Goal: Information Seeking & Learning: Learn about a topic

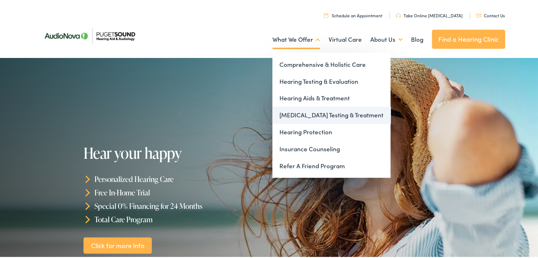
click at [304, 115] on link "[MEDICAL_DATA] Testing & Treatment" at bounding box center [331, 113] width 118 height 17
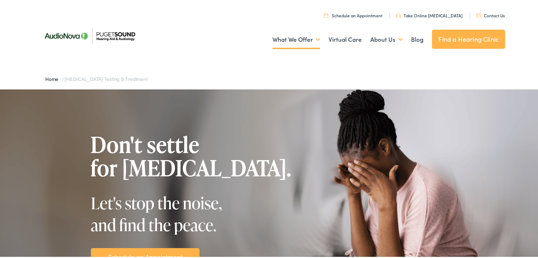
click at [232, 102] on div "Don't settle for tinnitus. Let's stop the noise, and find the peace. Schedule a…" at bounding box center [271, 197] width 393 height 219
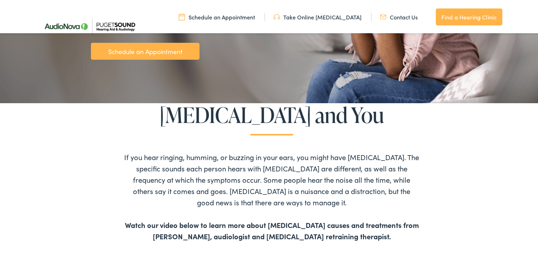
scroll to position [226, 0]
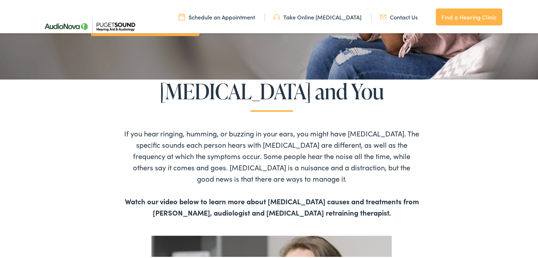
click at [301, 18] on link "Take Online [MEDICAL_DATA]" at bounding box center [317, 16] width 88 height 8
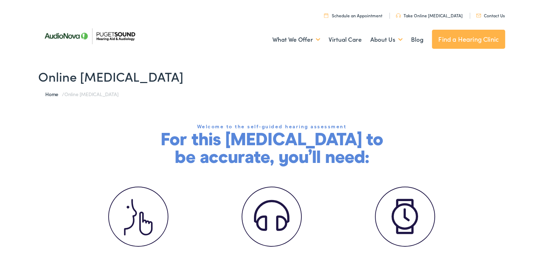
click at [109, 132] on div "Welcome to the self-guided hearing assessment For this hearing test to be accur…" at bounding box center [271, 143] width 543 height 44
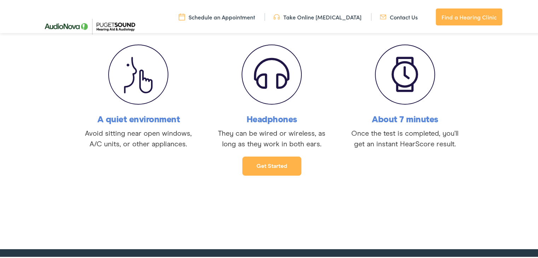
scroll to position [141, 0]
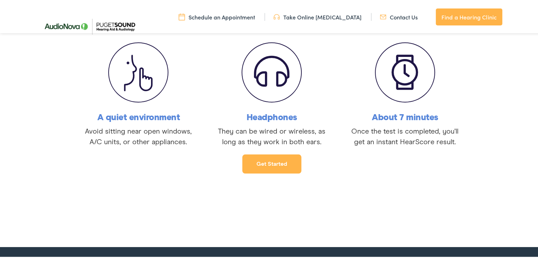
click at [261, 167] on link "Get started" at bounding box center [271, 162] width 59 height 19
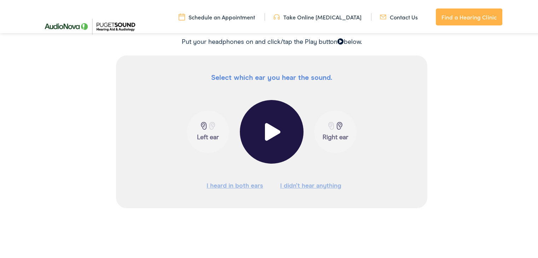
click at [269, 132] on span at bounding box center [271, 131] width 17 height 18
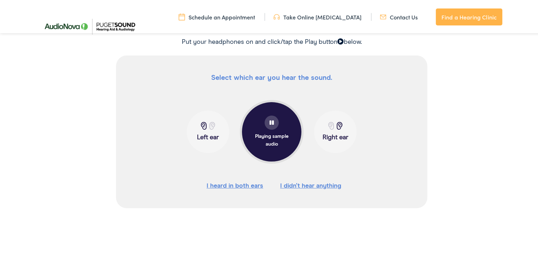
click at [205, 135] on p "Left ear" at bounding box center [208, 136] width 38 height 8
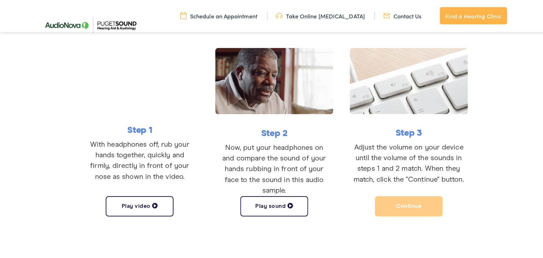
scroll to position [161, 0]
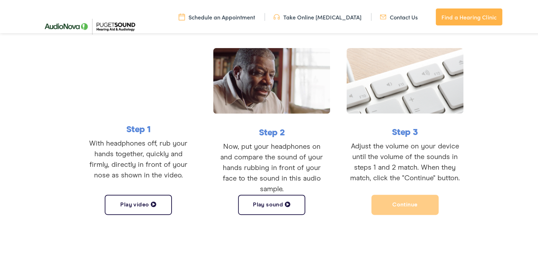
click at [272, 203] on button "Play sound" at bounding box center [271, 203] width 67 height 20
click at [272, 203] on button "Pause sound" at bounding box center [271, 203] width 67 height 20
click at [272, 203] on button "Play sound" at bounding box center [271, 203] width 67 height 20
click at [272, 203] on button "Pause sound" at bounding box center [271, 203] width 67 height 20
click at [272, 203] on button "Play sound" at bounding box center [271, 203] width 67 height 20
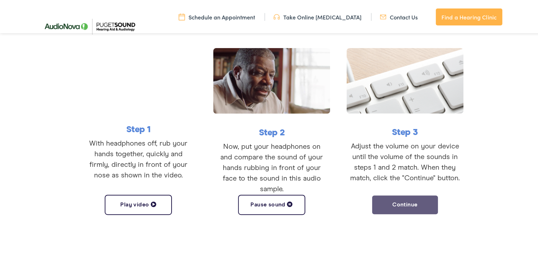
click at [394, 207] on button "Continue" at bounding box center [404, 203] width 67 height 20
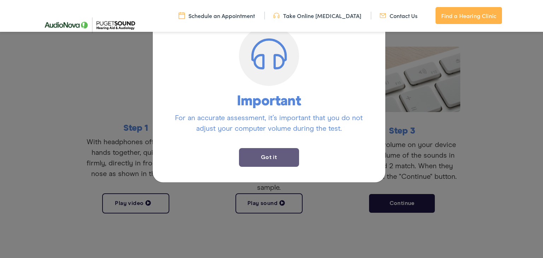
click at [255, 156] on button "Got it" at bounding box center [269, 157] width 60 height 19
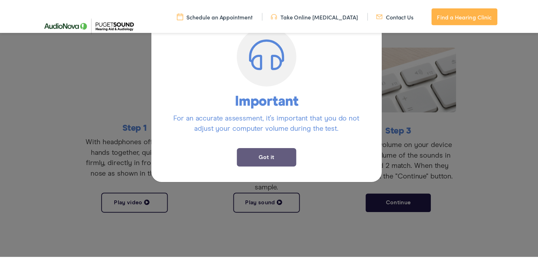
scroll to position [118, 0]
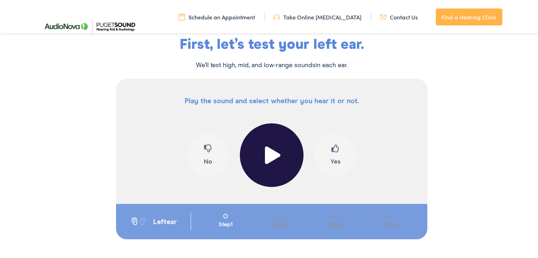
click at [267, 156] on span at bounding box center [271, 154] width 17 height 18
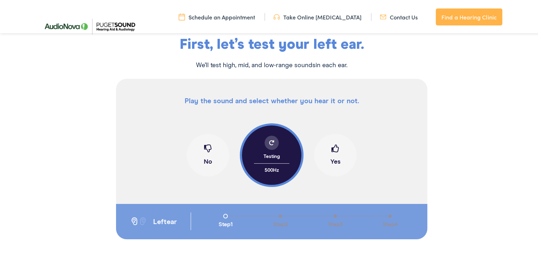
click at [331, 156] on span at bounding box center [335, 149] width 8 height 13
click at [272, 140] on div at bounding box center [272, 141] width 14 height 14
click at [208, 149] on span at bounding box center [208, 149] width 8 height 13
click at [334, 150] on span at bounding box center [335, 149] width 8 height 13
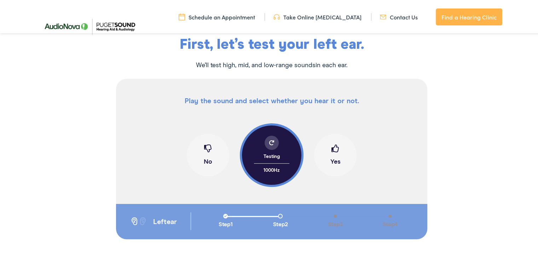
click at [269, 141] on span at bounding box center [271, 141] width 5 height 5
click at [205, 149] on span at bounding box center [208, 149] width 8 height 13
click at [334, 153] on span at bounding box center [335, 149] width 8 height 13
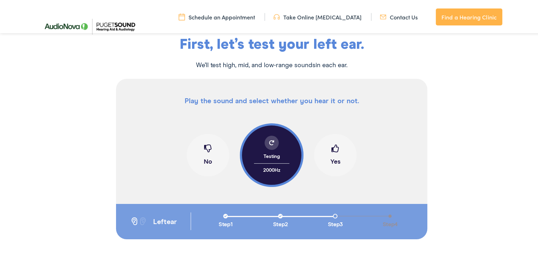
click at [270, 142] on span at bounding box center [271, 141] width 5 height 5
click at [207, 148] on span at bounding box center [208, 149] width 8 height 13
click at [335, 151] on span at bounding box center [335, 149] width 8 height 13
click at [204, 152] on span at bounding box center [208, 149] width 8 height 13
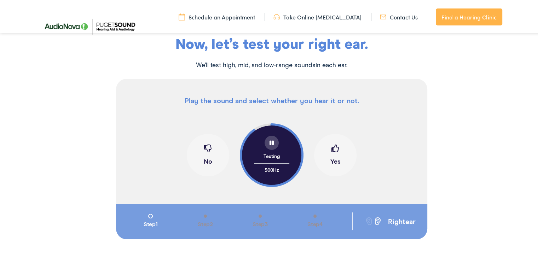
click at [331, 150] on span at bounding box center [335, 149] width 8 height 13
click at [207, 144] on span at bounding box center [208, 149] width 8 height 13
click at [334, 143] on span at bounding box center [335, 149] width 8 height 13
click at [272, 142] on div at bounding box center [272, 141] width 14 height 14
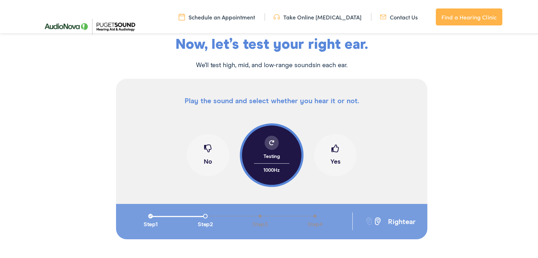
click at [272, 142] on div at bounding box center [272, 141] width 14 height 14
click at [331, 148] on span at bounding box center [335, 149] width 8 height 13
click at [331, 156] on button "Yes" at bounding box center [335, 154] width 42 height 42
click at [204, 145] on span at bounding box center [208, 149] width 8 height 13
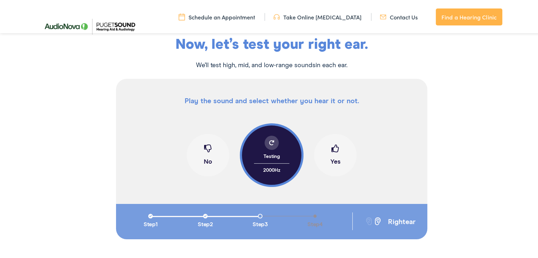
click at [331, 148] on span at bounding box center [335, 149] width 8 height 13
click at [272, 142] on div at bounding box center [272, 141] width 14 height 14
click at [204, 146] on span at bounding box center [208, 149] width 8 height 13
click at [333, 154] on span at bounding box center [335, 149] width 8 height 13
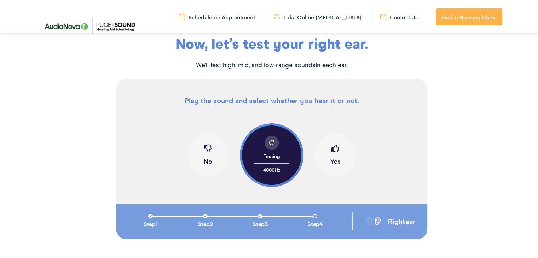
click at [269, 142] on span at bounding box center [271, 141] width 5 height 5
click at [331, 154] on span at bounding box center [335, 149] width 8 height 13
click at [208, 149] on span at bounding box center [208, 149] width 8 height 13
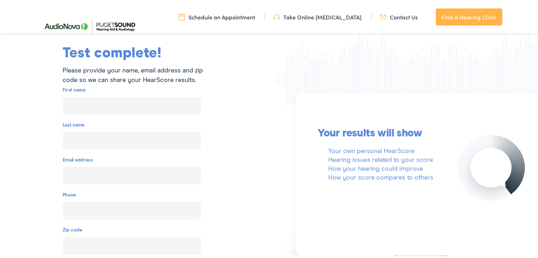
click at [220, 119] on div "Test complete! Please provide your name, email address and zip code so we can s…" at bounding box center [136, 164] width 272 height 239
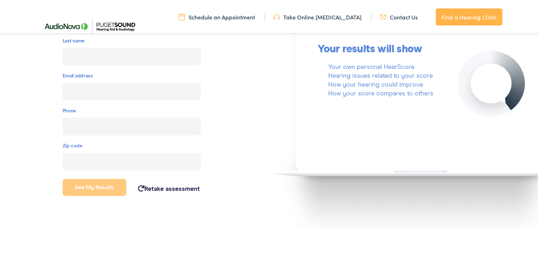
scroll to position [203, 0]
click at [164, 188] on link "Retake assessment" at bounding box center [169, 187] width 62 height 6
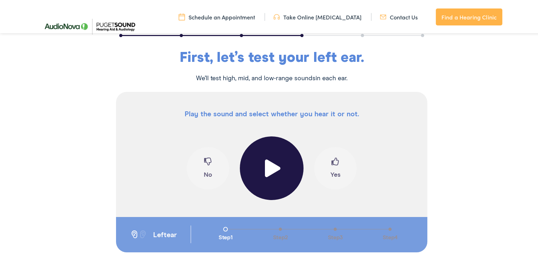
scroll to position [98, 0]
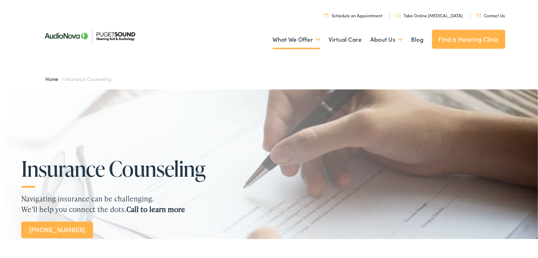
click at [7, 107] on div at bounding box center [269, 163] width 538 height 150
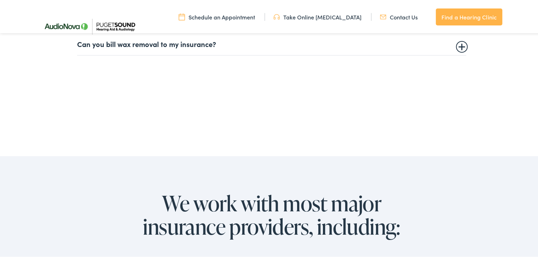
scroll to position [594, 0]
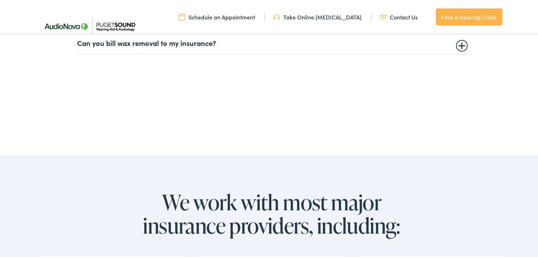
click at [126, 41] on img at bounding box center [89, 25] width 103 height 36
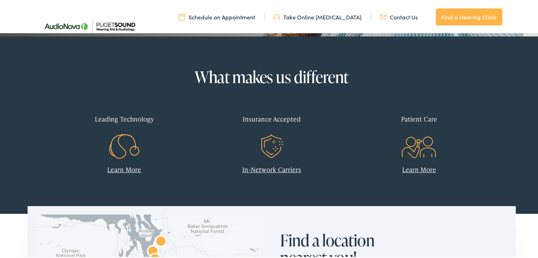
scroll to position [258, 0]
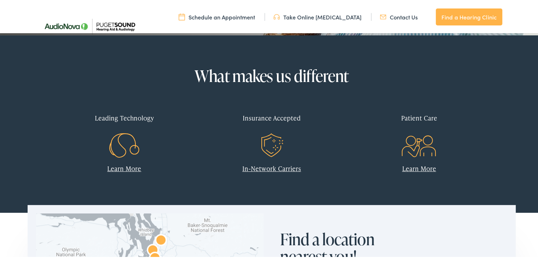
click at [264, 169] on link "In-Network Carriers" at bounding box center [271, 167] width 59 height 9
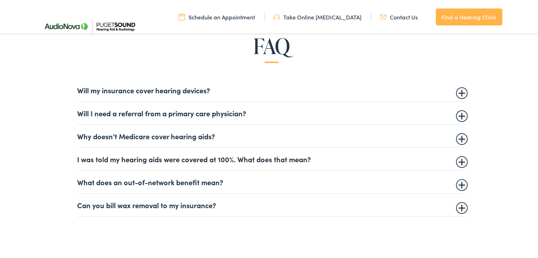
scroll to position [439, 0]
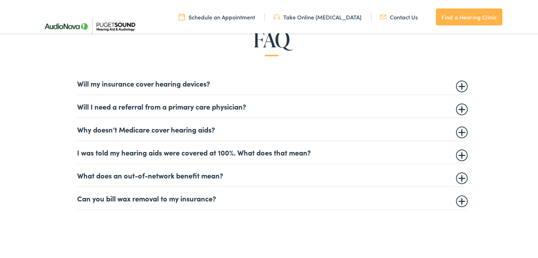
click at [224, 105] on summary "Will I need a referral from a primary care physician?" at bounding box center [271, 105] width 389 height 8
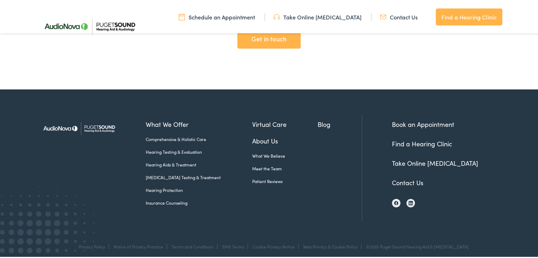
scroll to position [1561, 0]
